Goal: Task Accomplishment & Management: Manage account settings

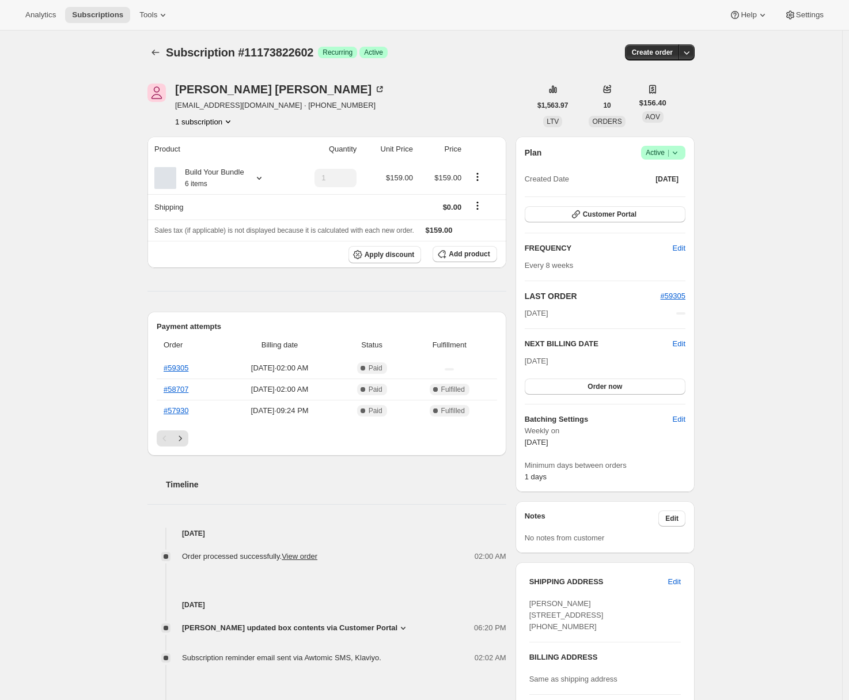
scroll to position [37, 0]
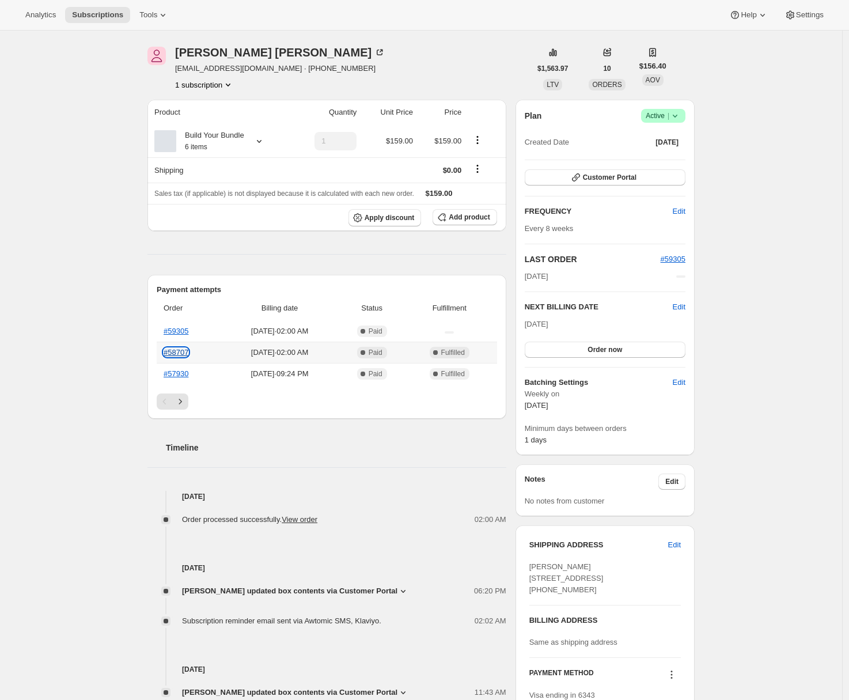
click at [181, 348] on link "#58707" at bounding box center [176, 352] width 25 height 9
click at [406, 592] on icon at bounding box center [403, 591] width 5 height 3
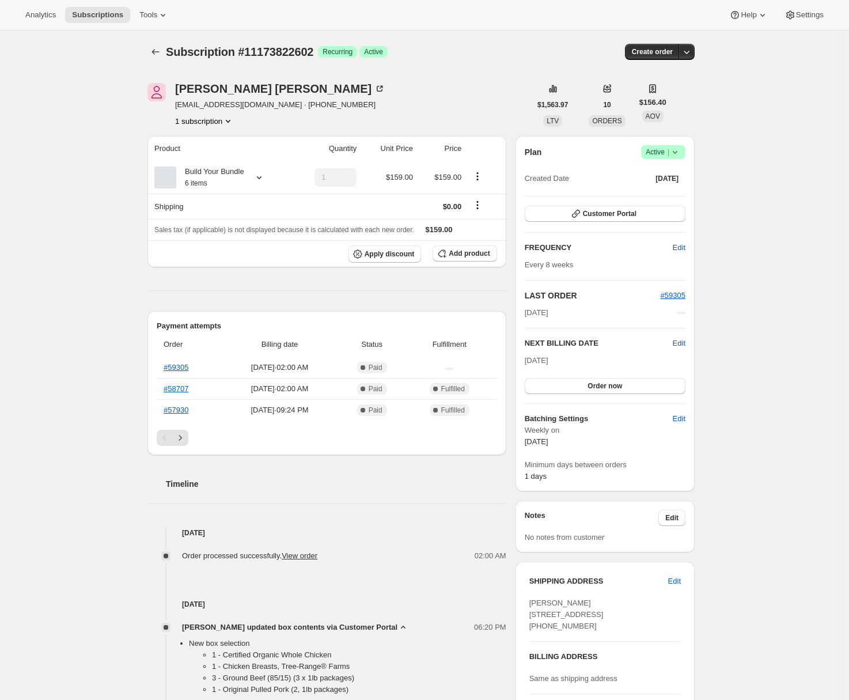
scroll to position [0, 0]
click at [169, 180] on icon at bounding box center [165, 178] width 7 height 7
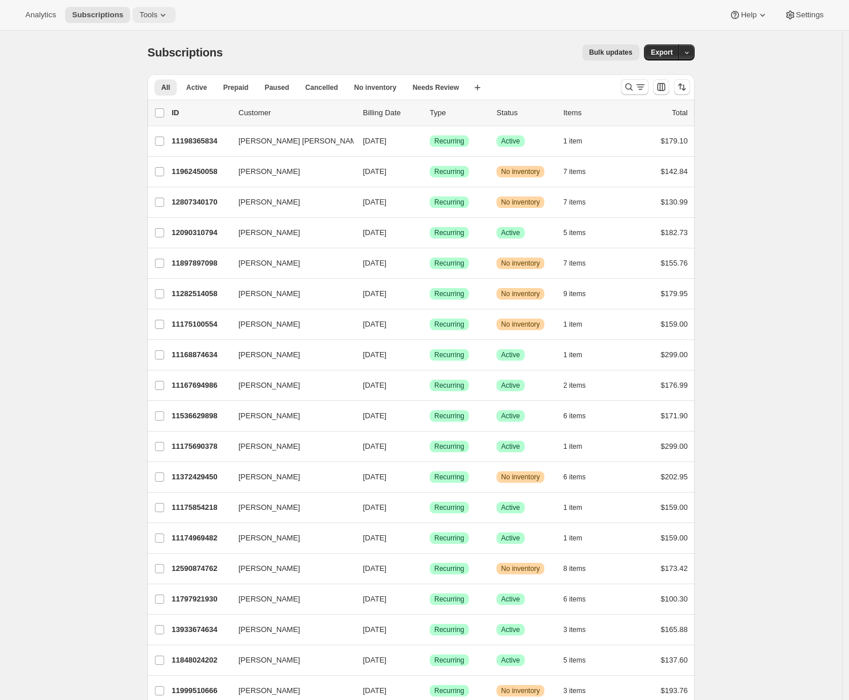
click at [167, 16] on icon at bounding box center [163, 15] width 12 height 12
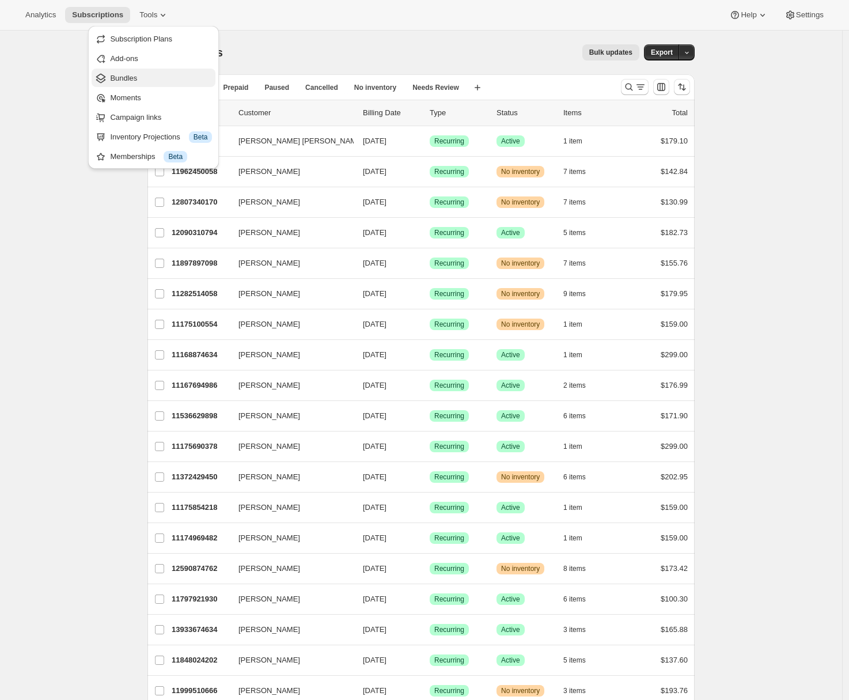
click at [143, 75] on span "Bundles" at bounding box center [161, 79] width 102 height 12
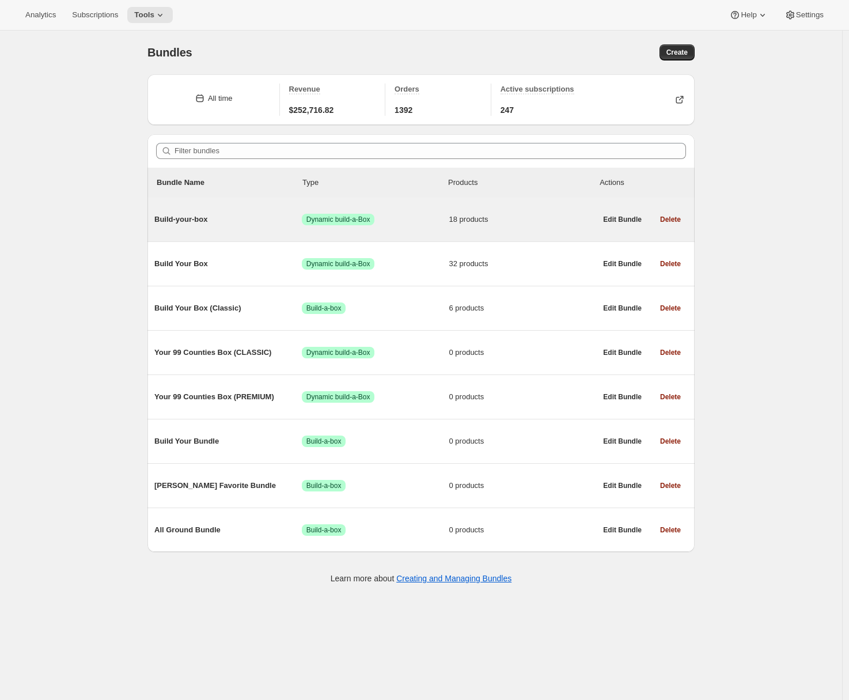
click at [206, 215] on span "Build-your-box" at bounding box center [227, 220] width 147 height 12
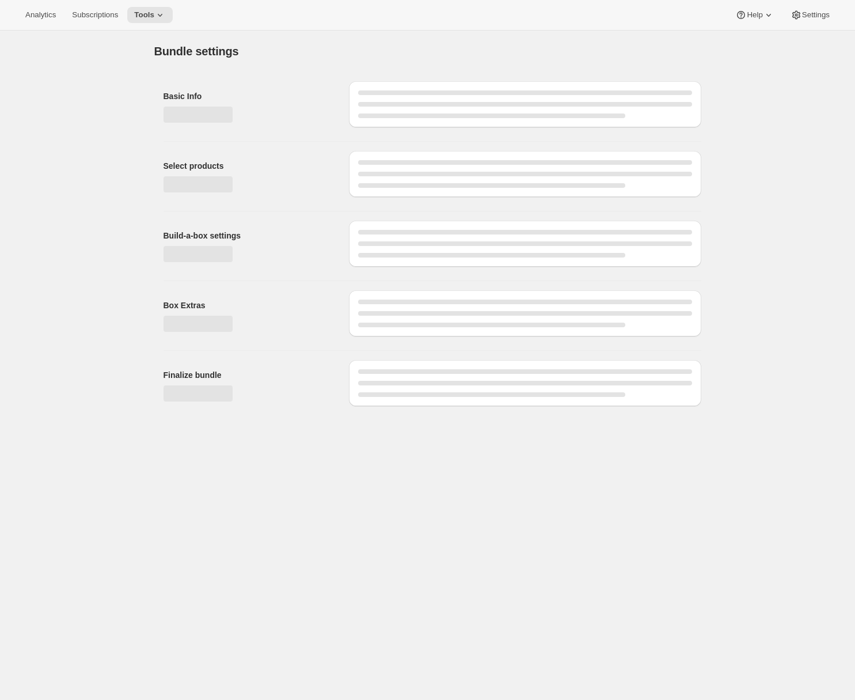
type input "Build-your-box"
type input "Build Your Bundle"
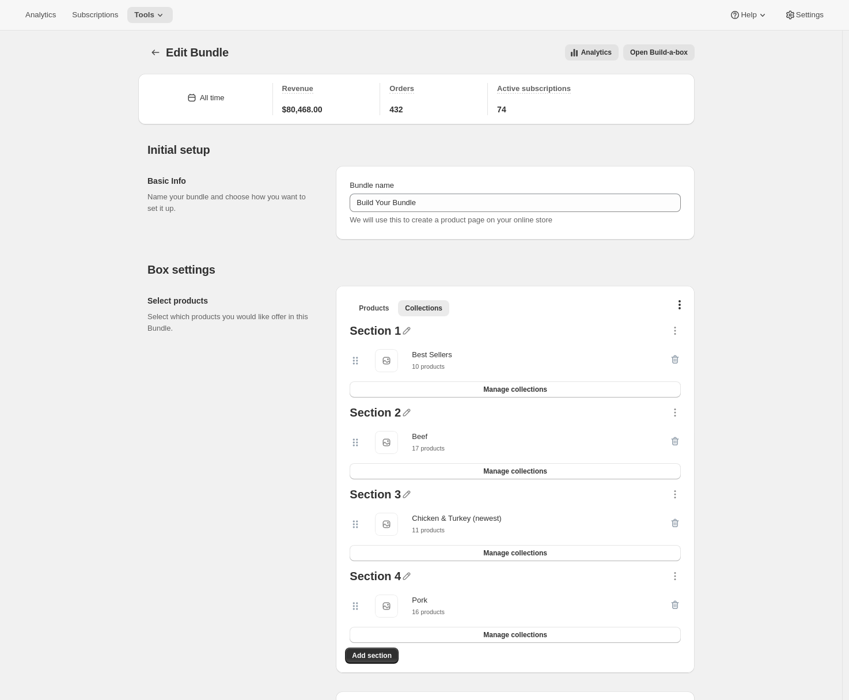
click at [653, 53] on span "Open Build-a-box" at bounding box center [659, 52] width 58 height 9
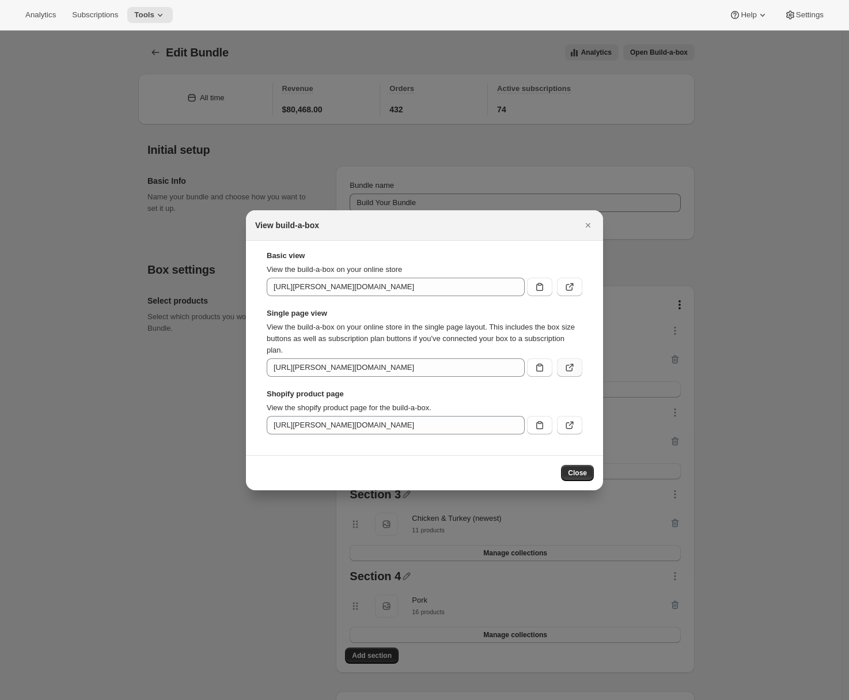
click at [565, 367] on icon ":r3e:" at bounding box center [570, 368] width 12 height 12
click at [584, 222] on icon "Close" at bounding box center [588, 225] width 12 height 12
